Goal: Complete application form: Complete application form

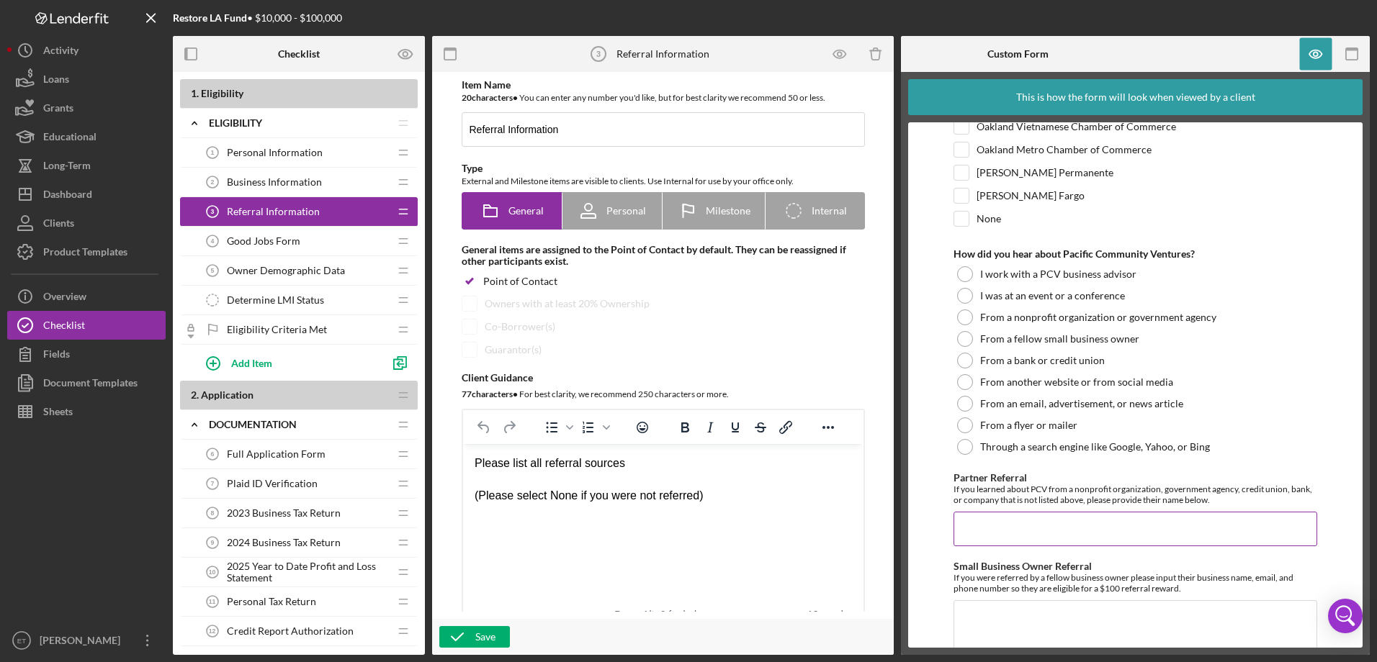
scroll to position [397, 0]
